Goal: Find specific fact: Find specific fact

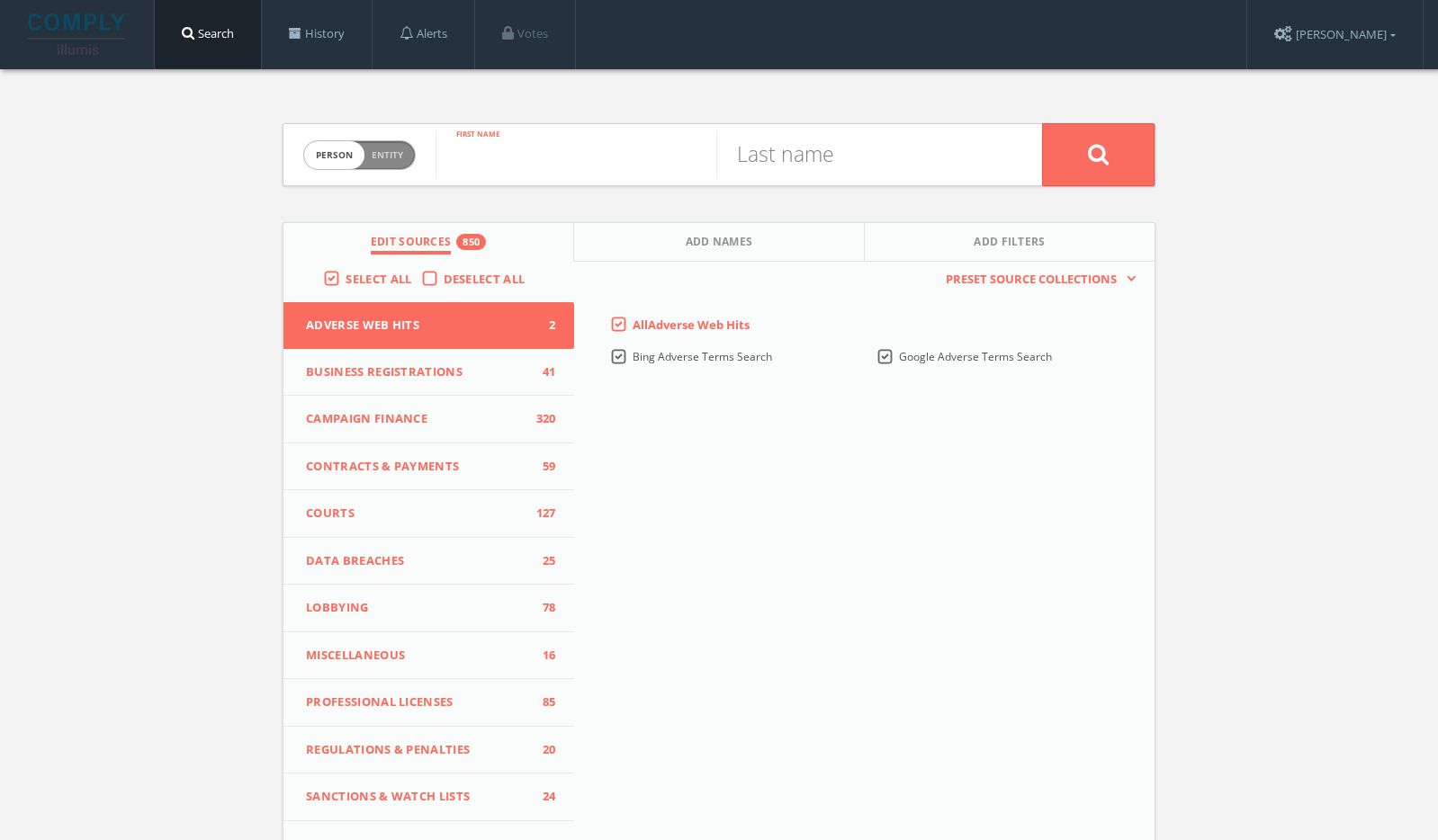
paste input "[PERSON_NAME]"
click at [544, 160] on input "[PERSON_NAME]" at bounding box center [576, 155] width 281 height 47
click at [545, 160] on input "[PERSON_NAME]" at bounding box center [576, 155] width 281 height 47
type input "Mariel"
click at [748, 157] on input "text" at bounding box center [857, 155] width 281 height 47
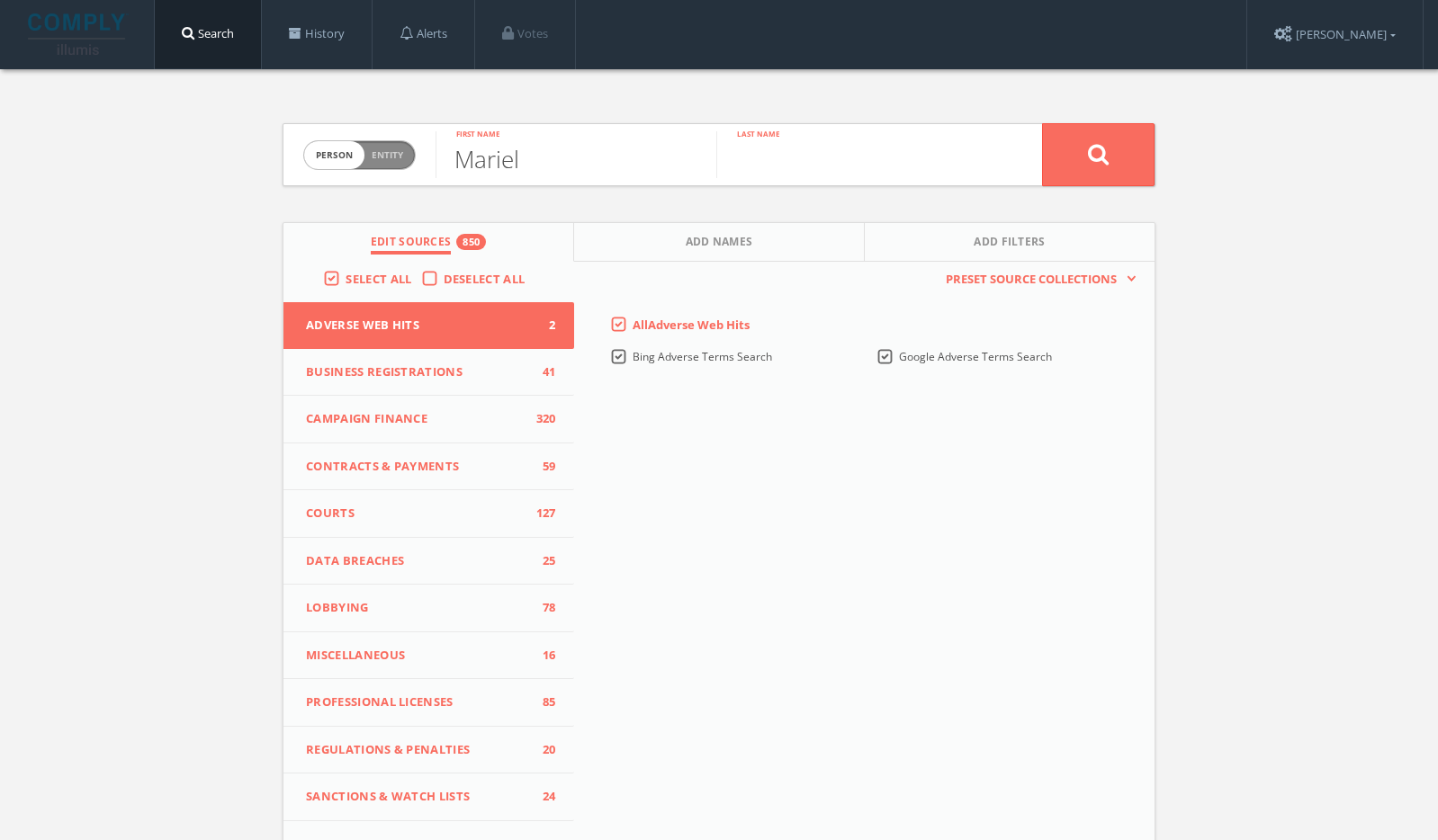
paste input "[PERSON_NAME]"
type input "[PERSON_NAME]"
click at [1146, 145] on button at bounding box center [1099, 155] width 113 height 63
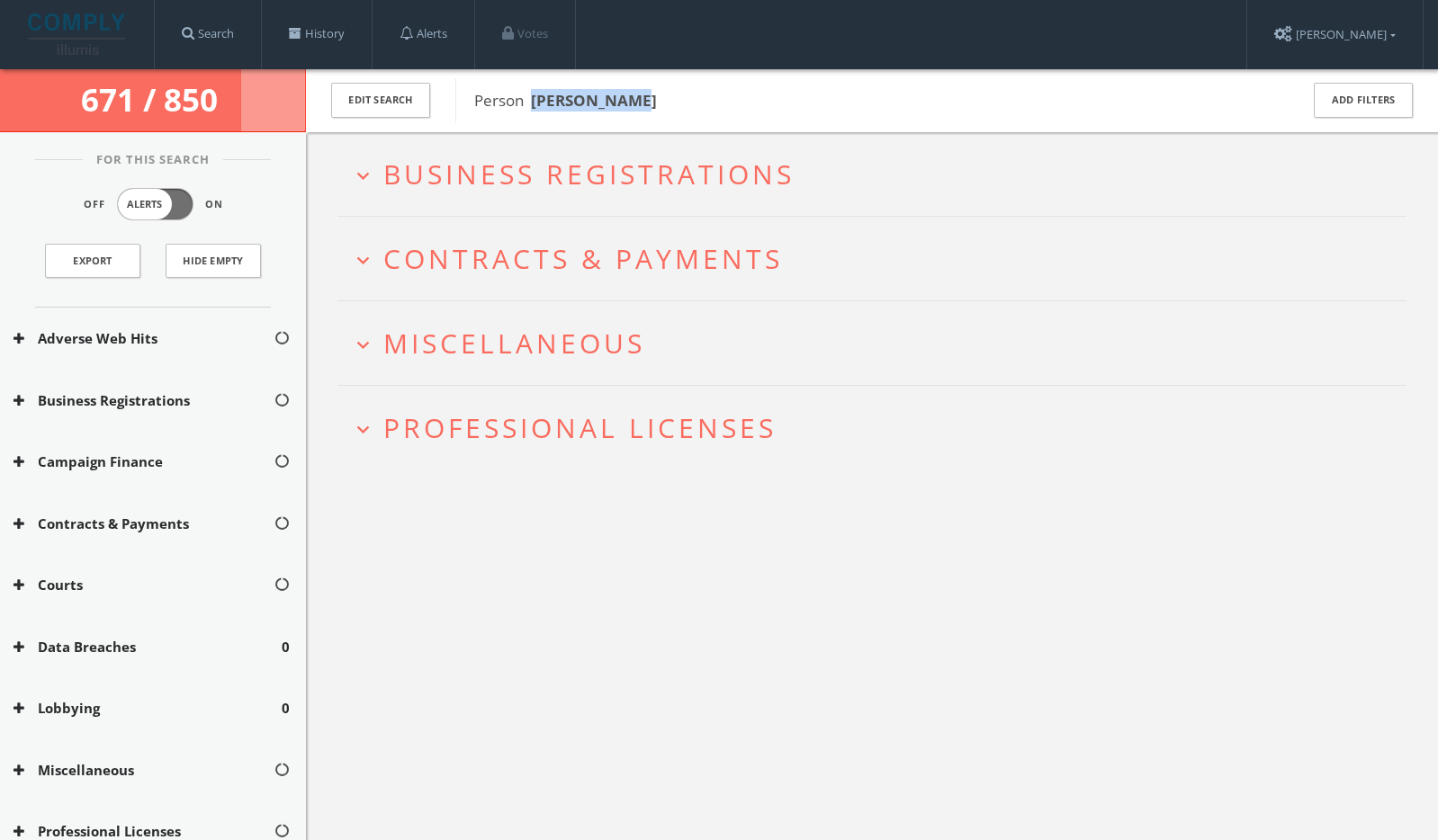
drag, startPoint x: 625, startPoint y: 109, endPoint x: 542, endPoint y: 107, distance: 83.0
click at [533, 110] on span "Person [PERSON_NAME]" at bounding box center [874, 101] width 801 height 23
copy b "[PERSON_NAME]"
